Goal: Task Accomplishment & Management: Manage account settings

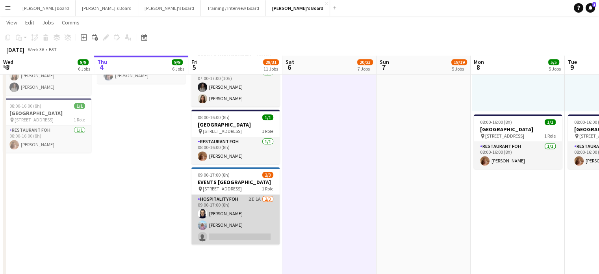
click at [252, 239] on app-card-role "Hospitality FOH 2I 1A [DATE] 09:00-17:00 (8h) [PERSON_NAME] single-neutral-acti…" at bounding box center [236, 220] width 88 height 50
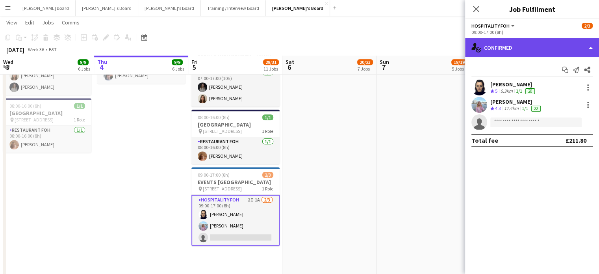
click at [537, 54] on div "single-neutral-actions-check-2 Confirmed" at bounding box center [532, 47] width 134 height 19
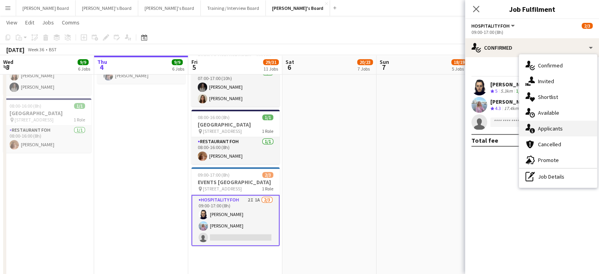
click at [562, 128] on div "single-neutral-actions-information Applicants" at bounding box center [558, 129] width 78 height 16
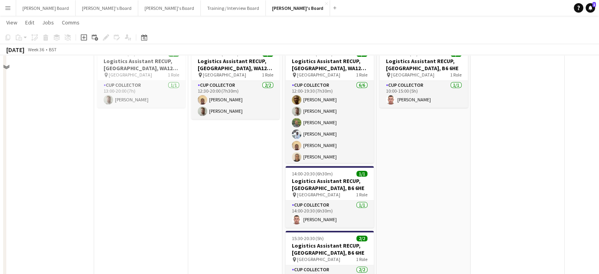
scroll to position [1156, 0]
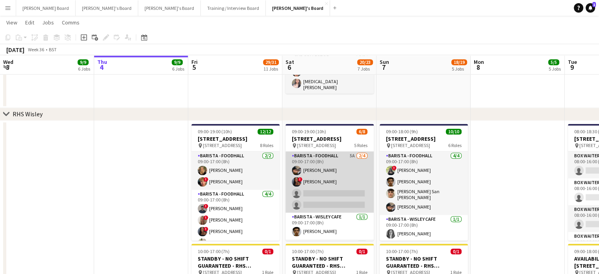
click at [341, 191] on app-card-role "Barista - Foodhall 5A [DATE] 09:00-17:00 (8h) [PERSON_NAME] ! [GEOGRAPHIC_DATA]…" at bounding box center [330, 181] width 88 height 61
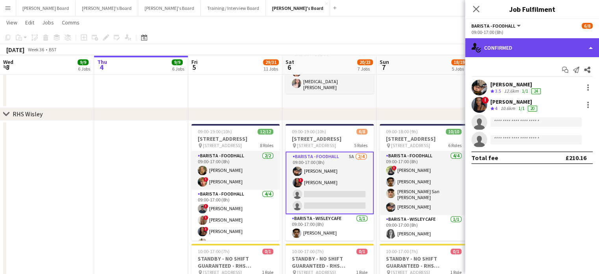
click at [530, 45] on div "single-neutral-actions-check-2 Confirmed" at bounding box center [532, 47] width 134 height 19
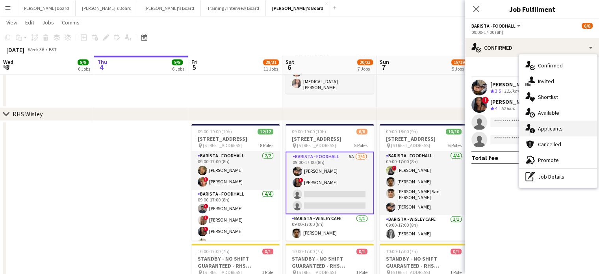
click at [561, 132] on div "single-neutral-actions-information Applicants" at bounding box center [558, 129] width 78 height 16
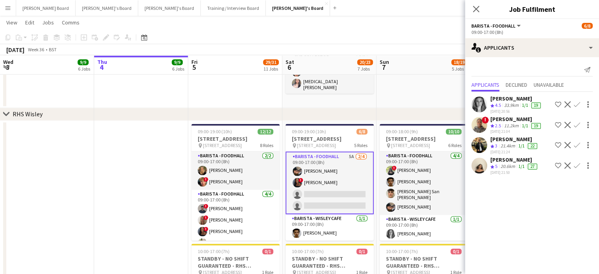
click at [574, 169] on app-icon "Confirm" at bounding box center [577, 165] width 6 height 6
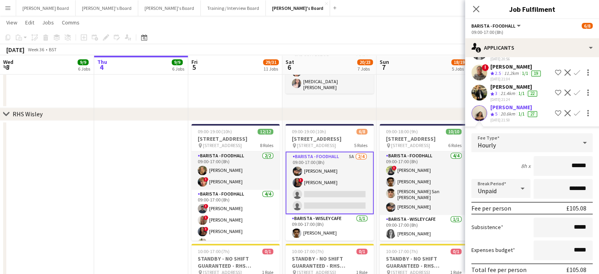
scroll to position [92, 0]
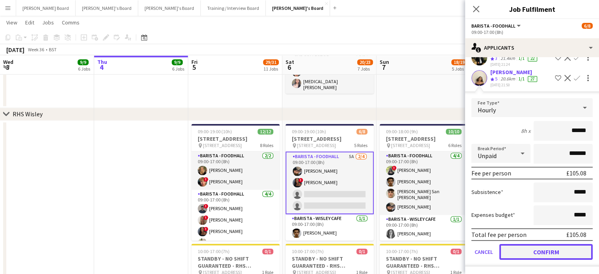
click at [547, 249] on button "Confirm" at bounding box center [546, 252] width 93 height 16
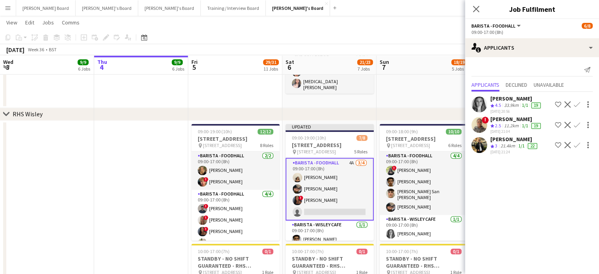
click at [578, 105] on app-icon "Confirm" at bounding box center [577, 104] width 6 height 6
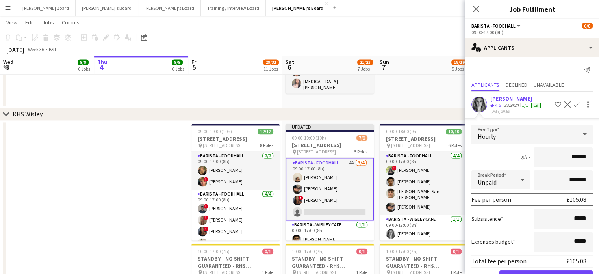
scroll to position [72, 0]
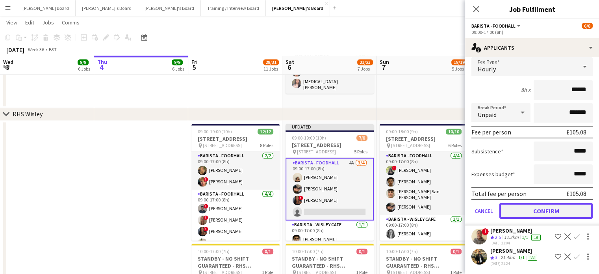
click at [543, 212] on button "Confirm" at bounding box center [546, 211] width 93 height 16
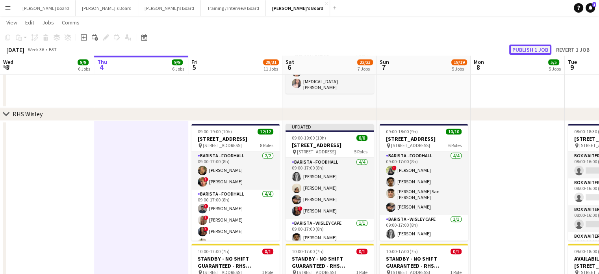
click at [528, 48] on button "Publish 1 job" at bounding box center [531, 50] width 42 height 10
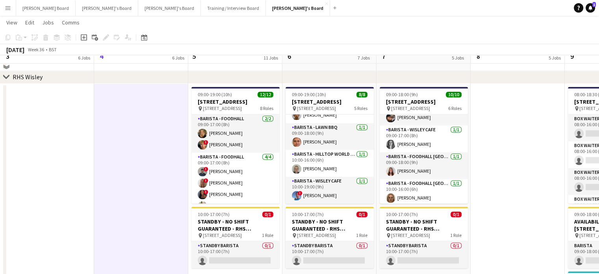
scroll to position [1388, 0]
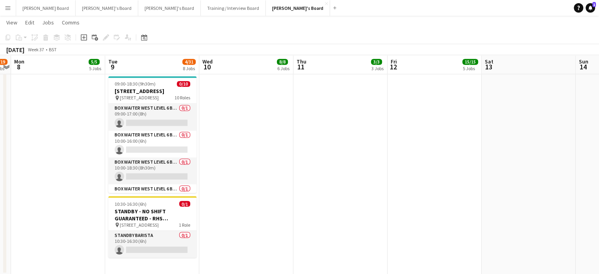
drag, startPoint x: 531, startPoint y: 209, endPoint x: 7, endPoint y: 190, distance: 524.8
